Goal: Transaction & Acquisition: Purchase product/service

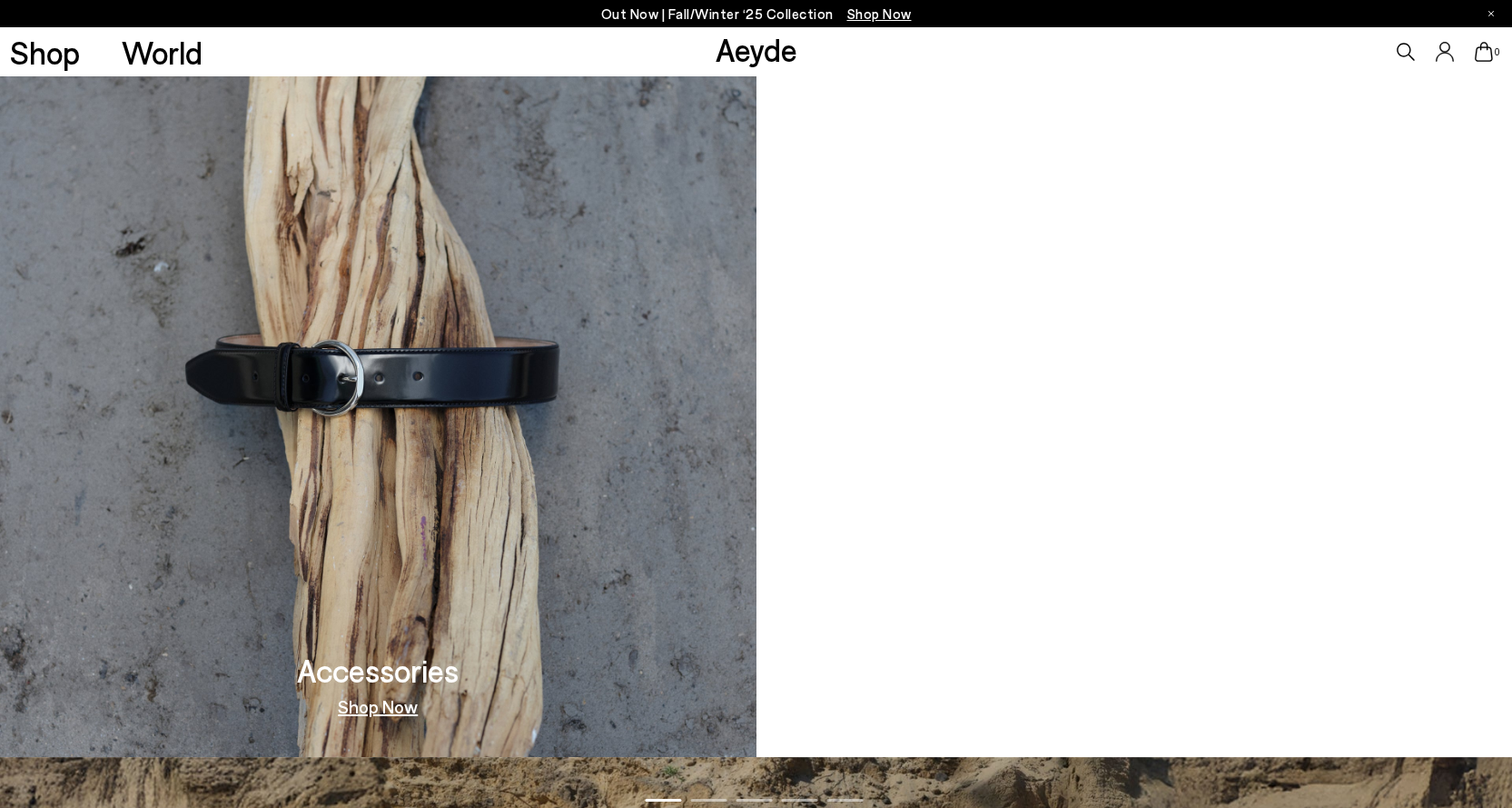
scroll to position [2090, 0]
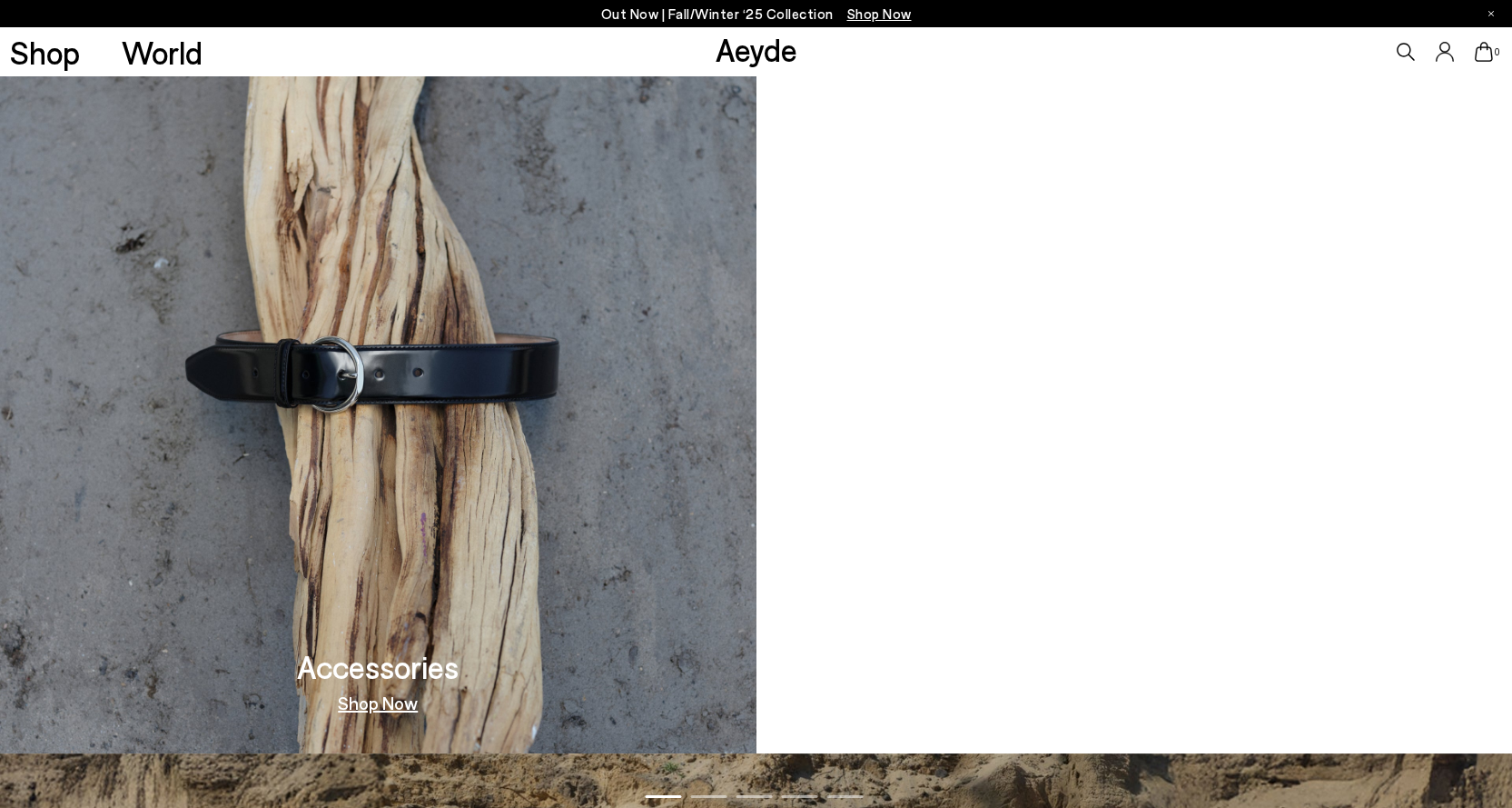
click at [1239, 546] on video at bounding box center [1135, 363] width 757 height 781
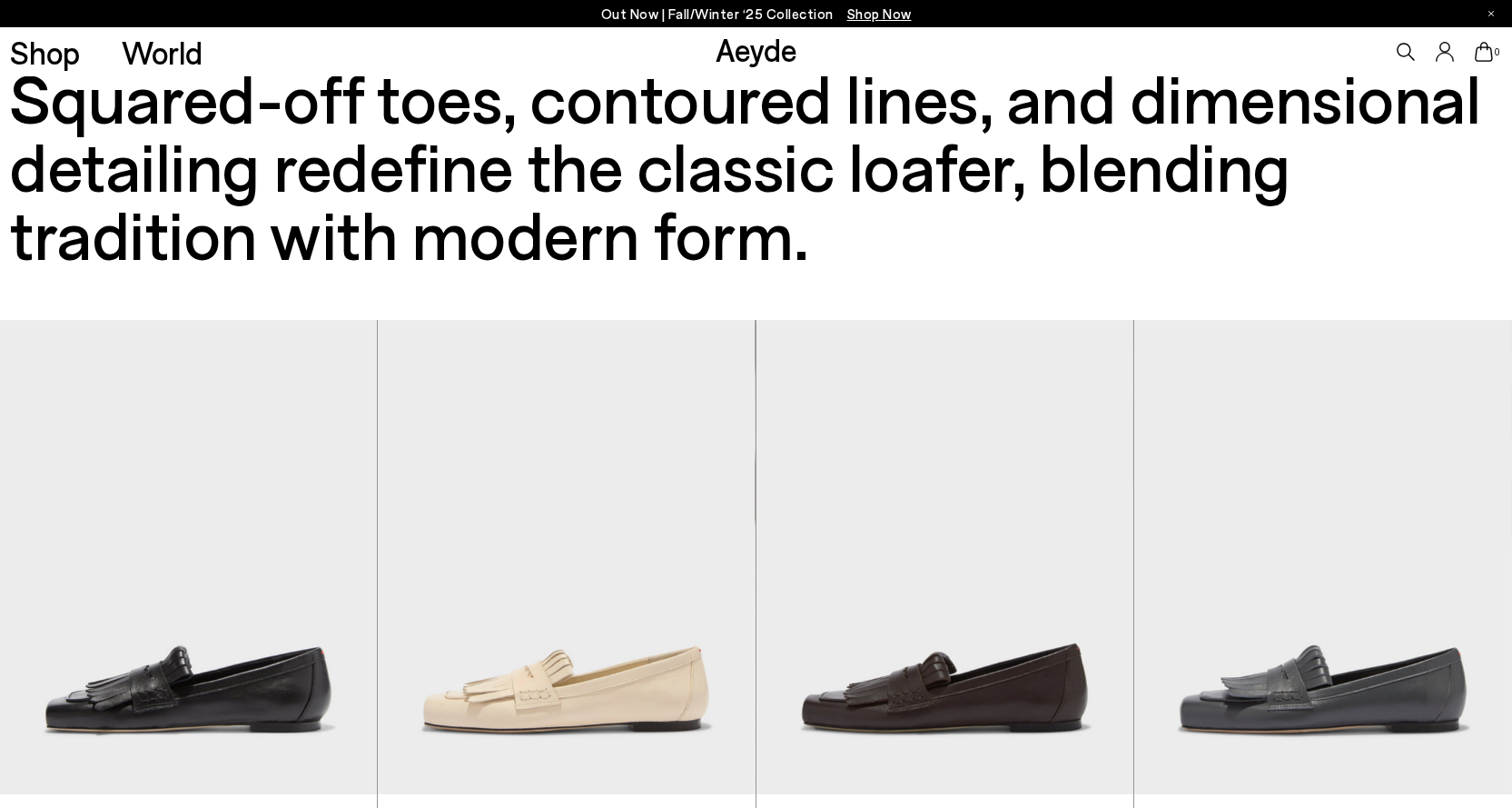
scroll to position [182, 0]
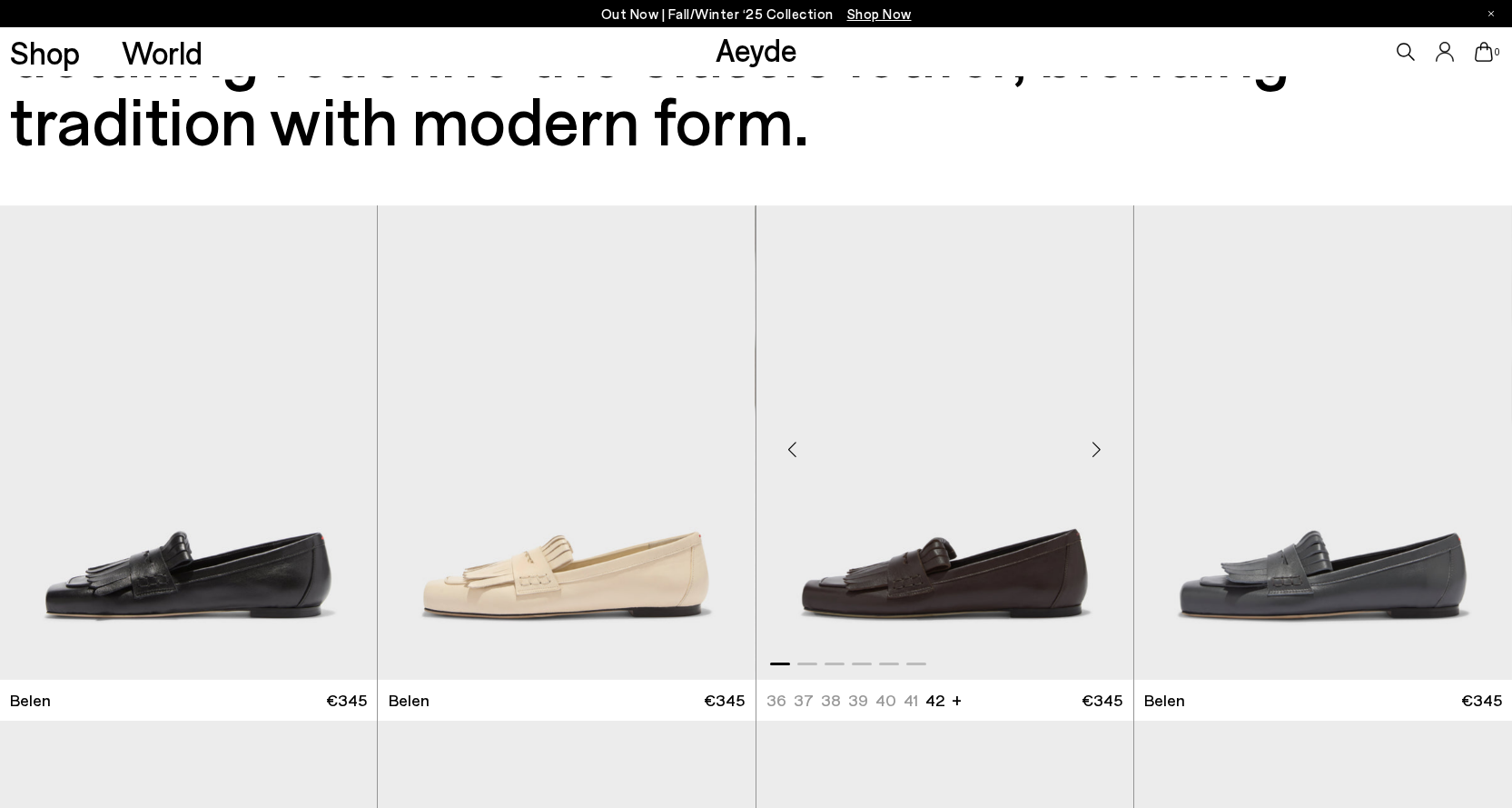
click at [1103, 446] on div "Next slide" at bounding box center [1098, 450] width 55 height 55
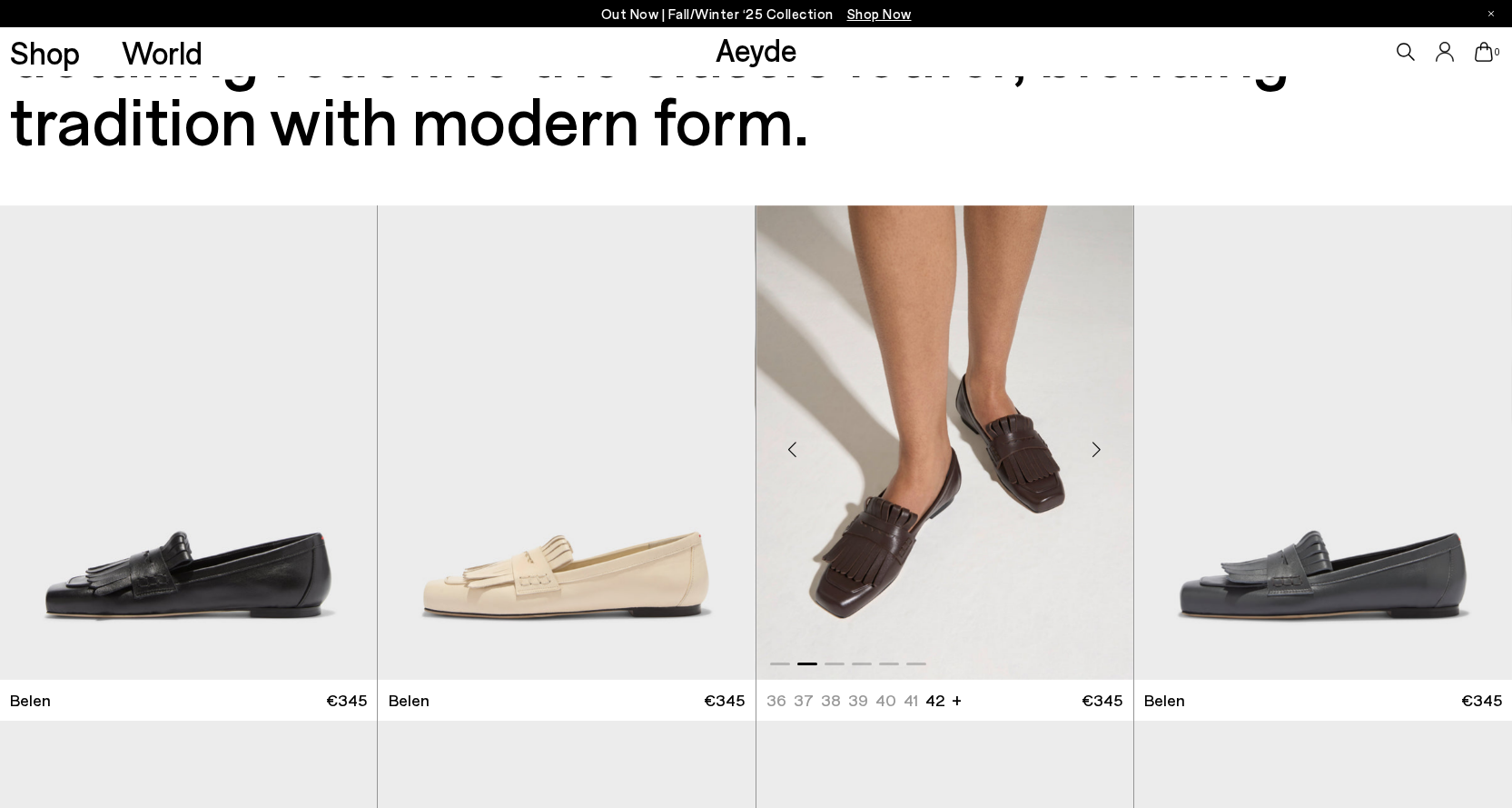
click at [1098, 451] on div "Next slide" at bounding box center [1098, 450] width 55 height 55
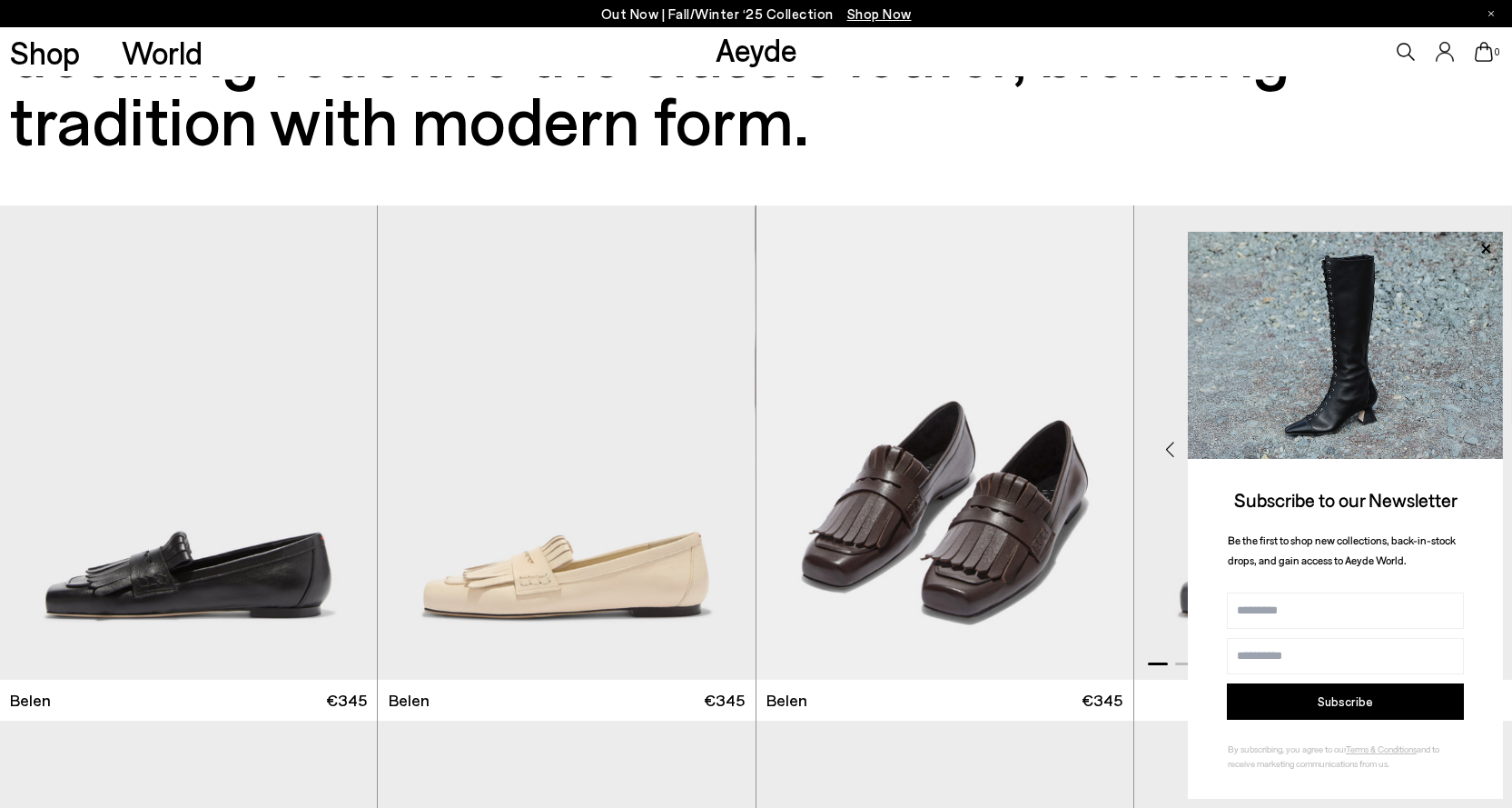
click at [1487, 249] on icon at bounding box center [1486, 248] width 9 height 9
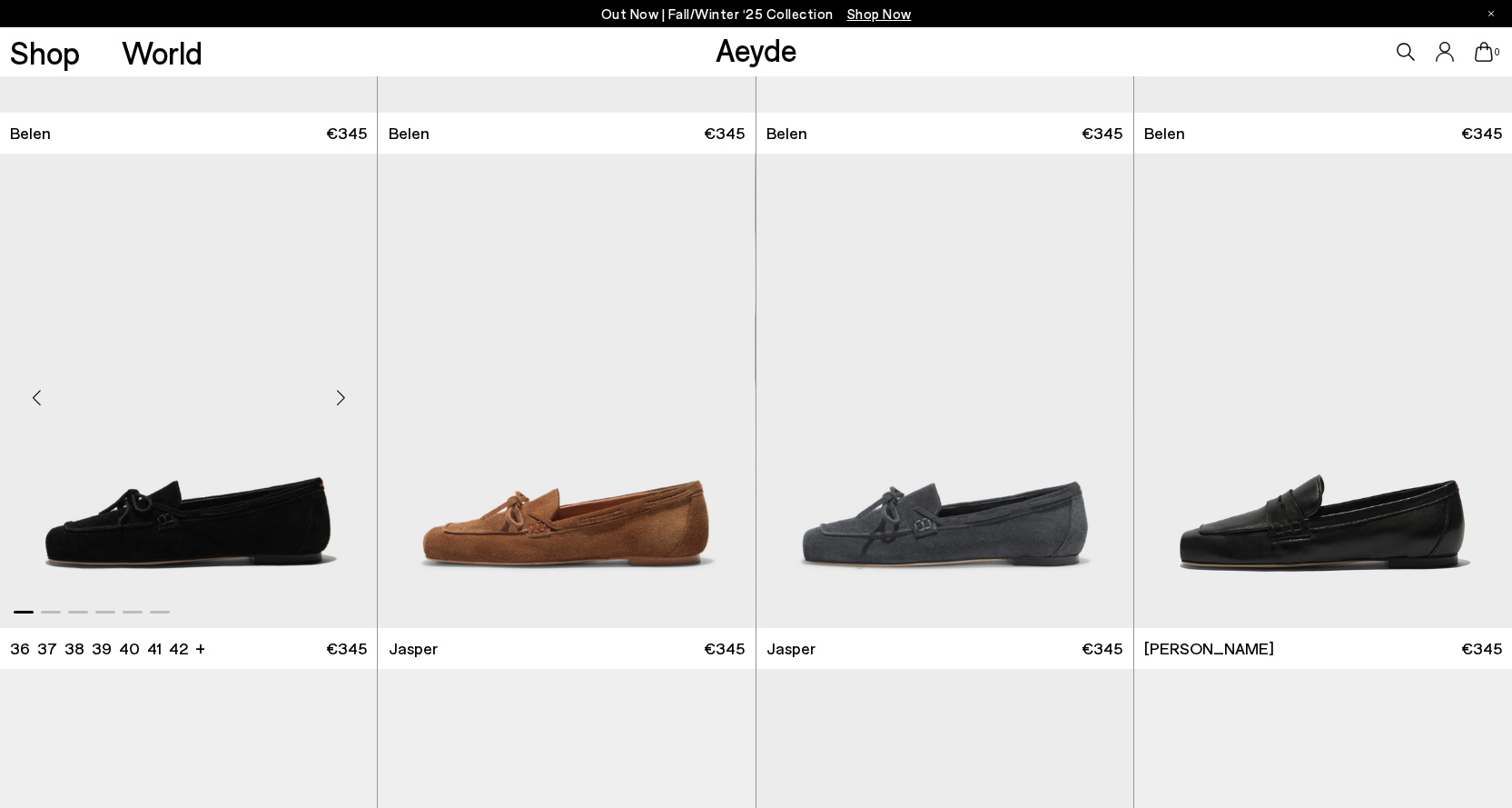
scroll to position [818, 0]
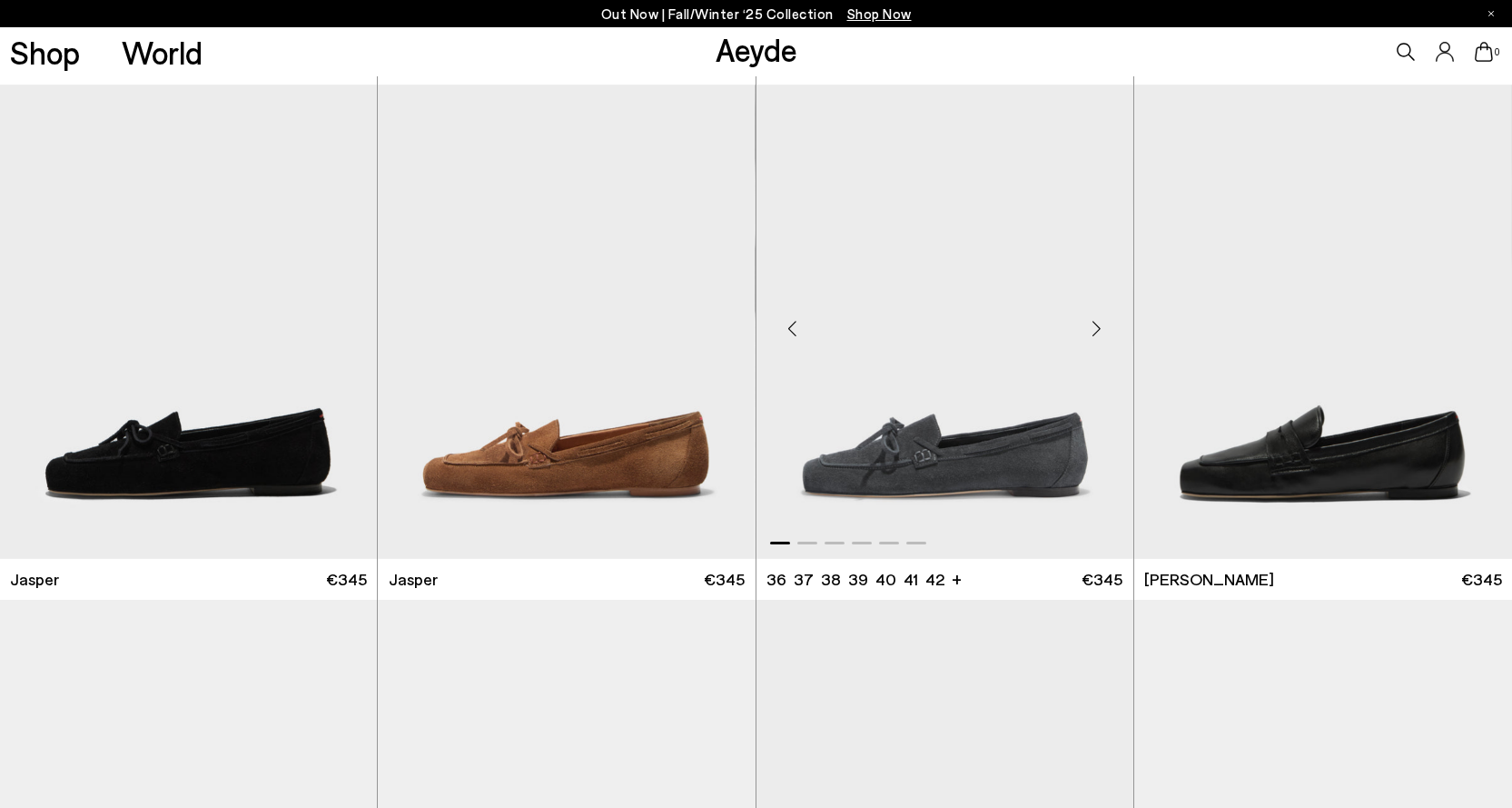
click at [1094, 330] on div "Next slide" at bounding box center [1098, 329] width 55 height 55
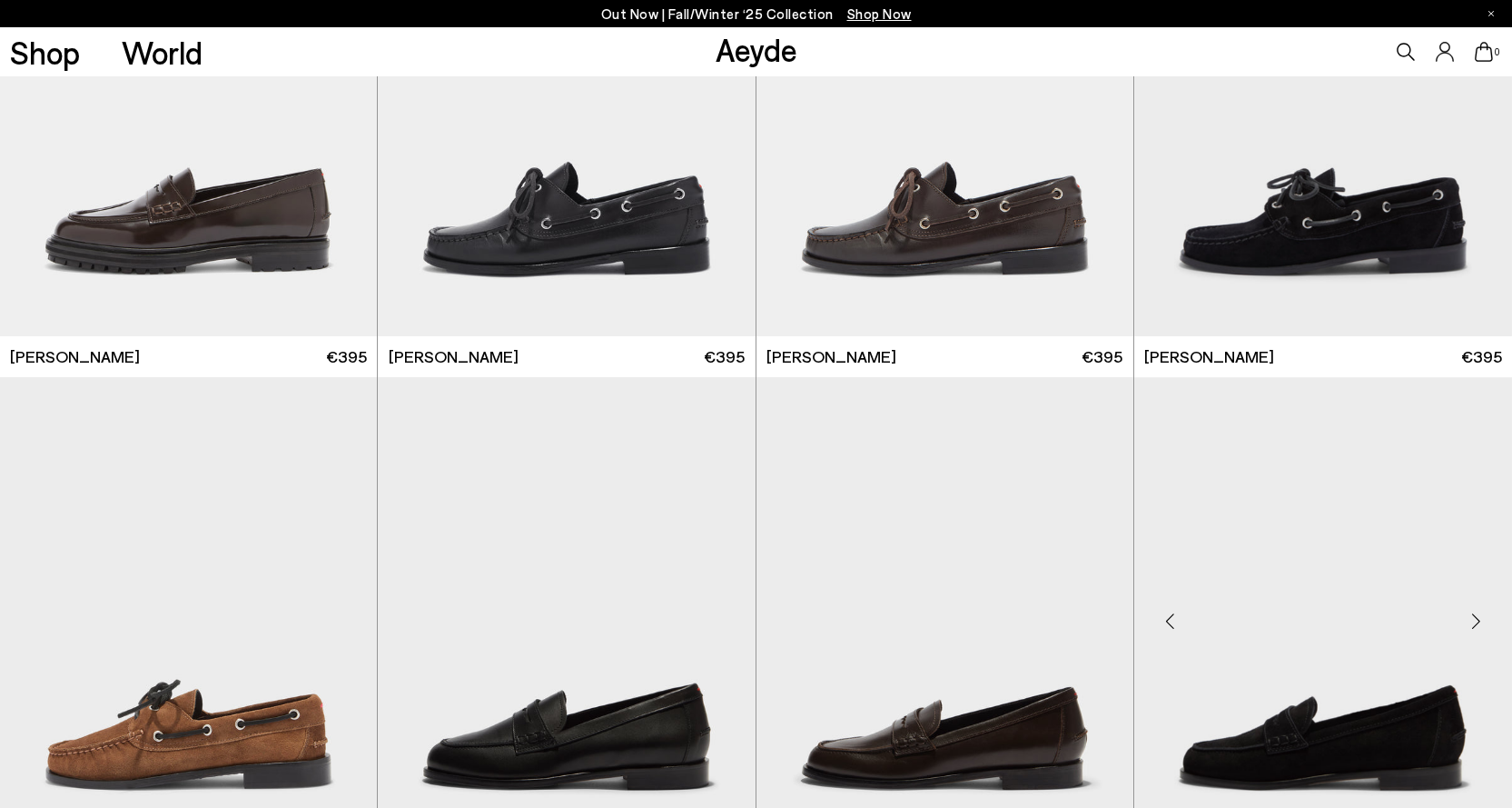
scroll to position [2090, 0]
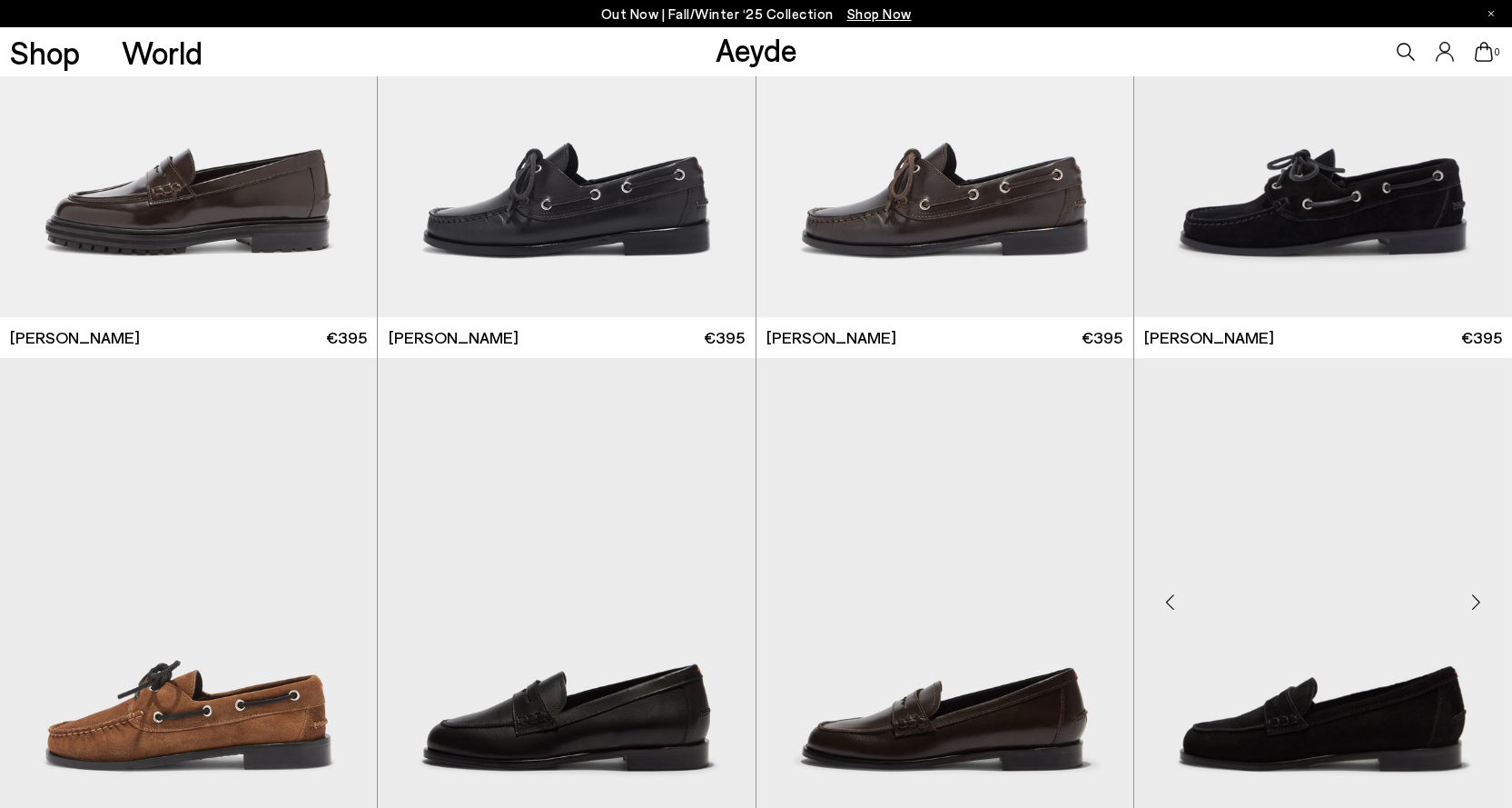
click at [1471, 606] on div "Next slide" at bounding box center [1476, 602] width 55 height 55
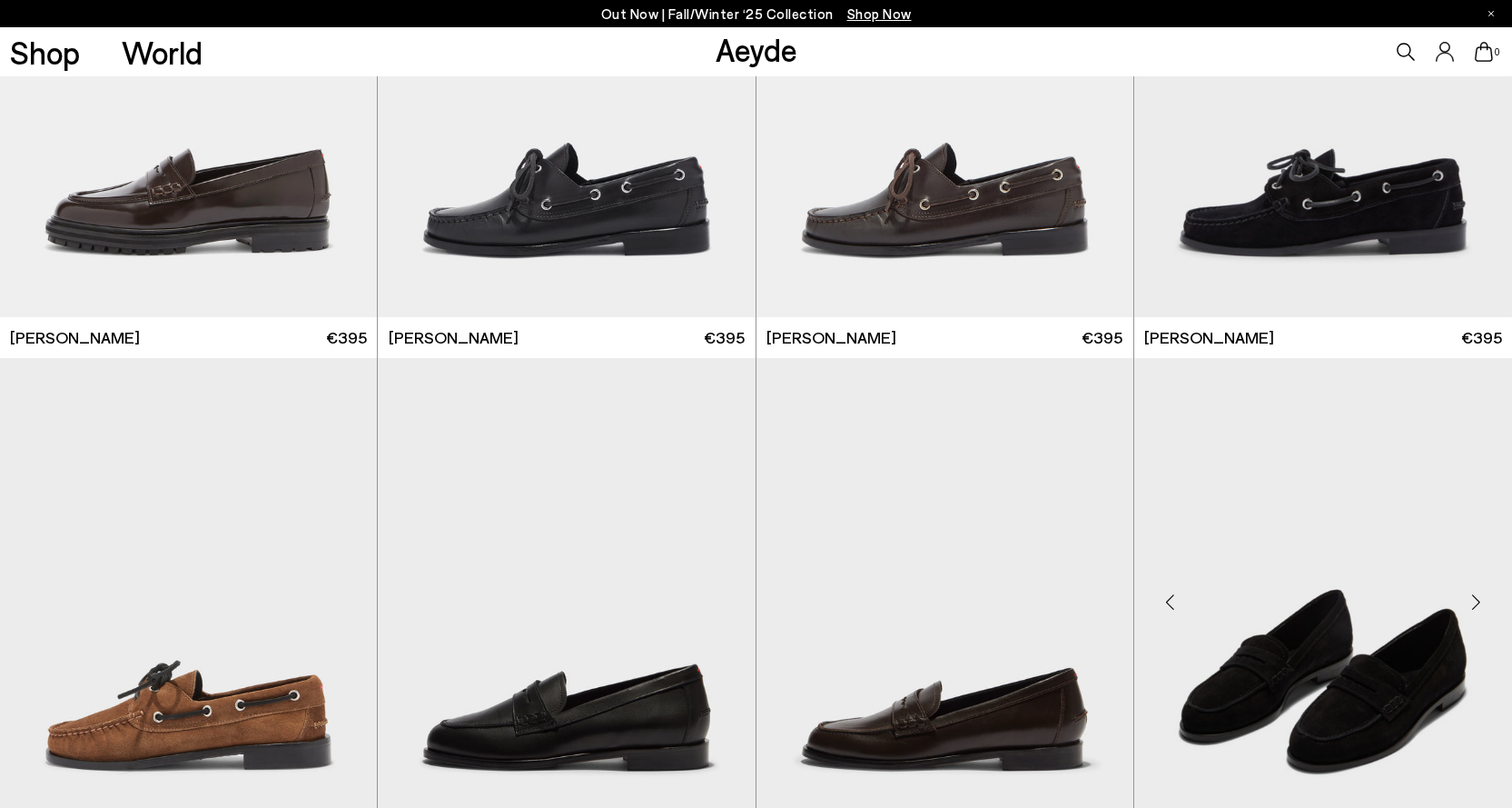
click at [1471, 606] on div "Next slide" at bounding box center [1476, 602] width 55 height 55
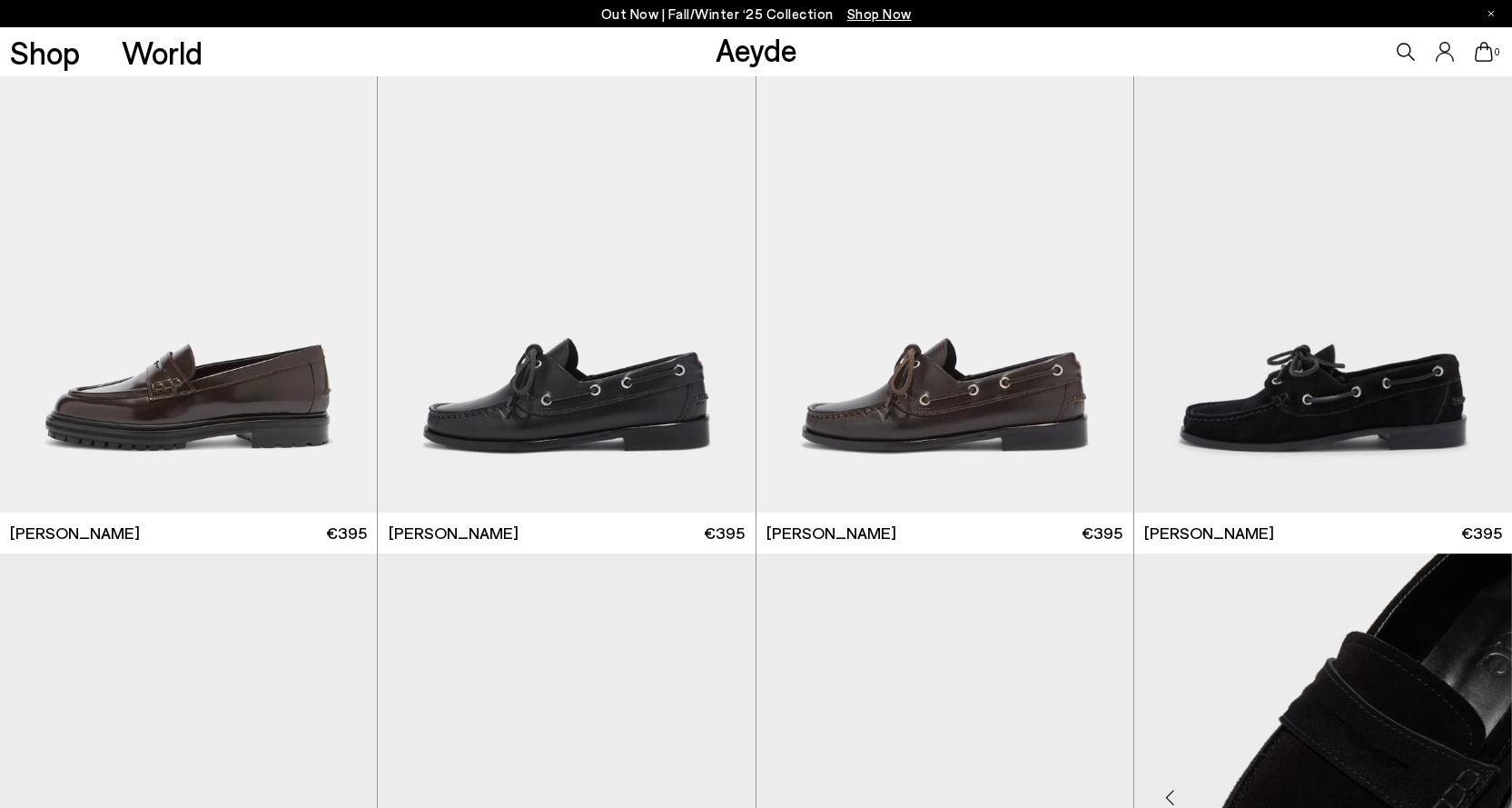
scroll to position [1817, 0]
